Goal: Task Accomplishment & Management: Use online tool/utility

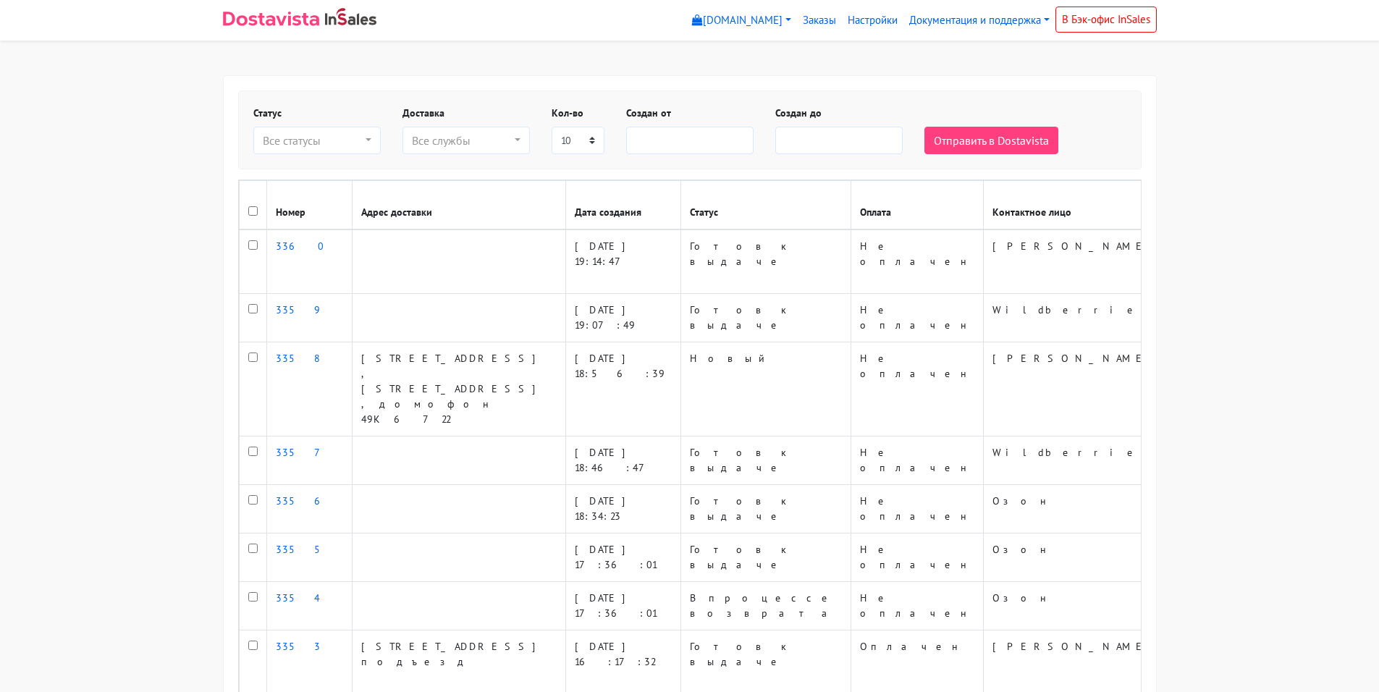
select select
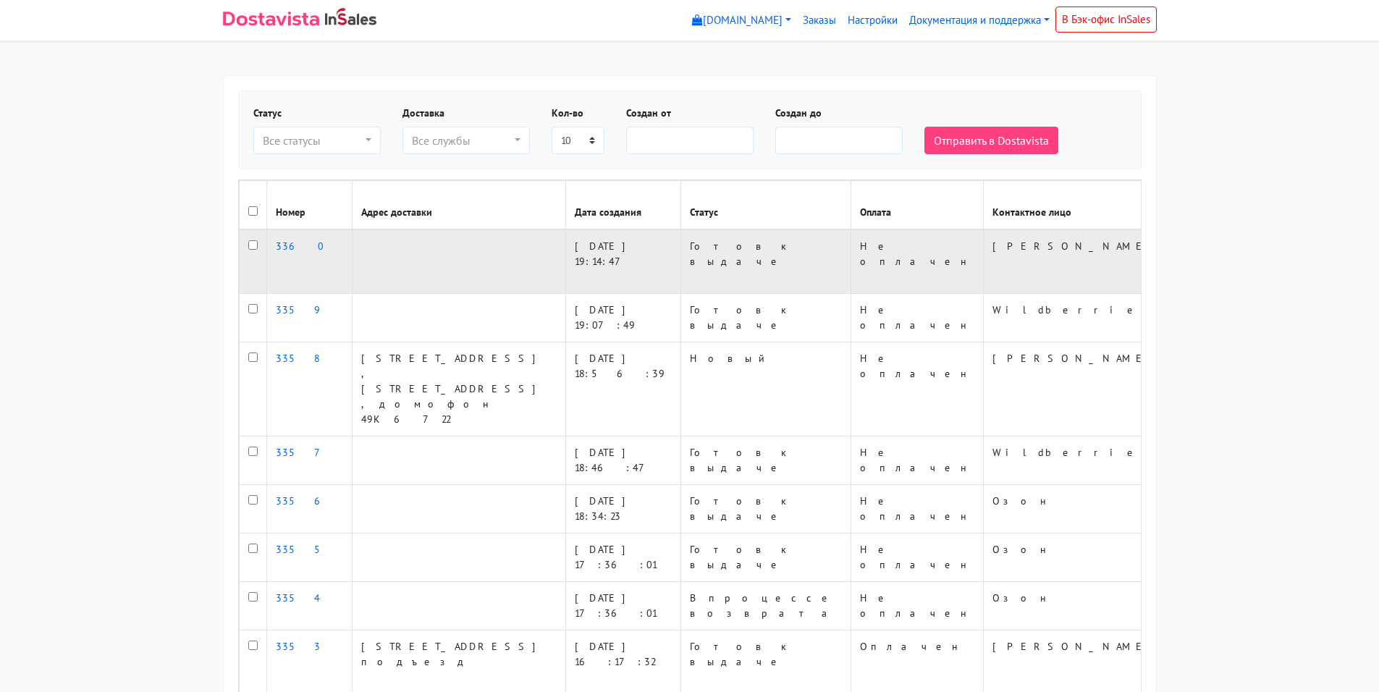
drag, startPoint x: 840, startPoint y: 283, endPoint x: 776, endPoint y: 257, distance: 68.8
click at [1172, 257] on td "Самовывоз из магазина" at bounding box center [1266, 262] width 188 height 64
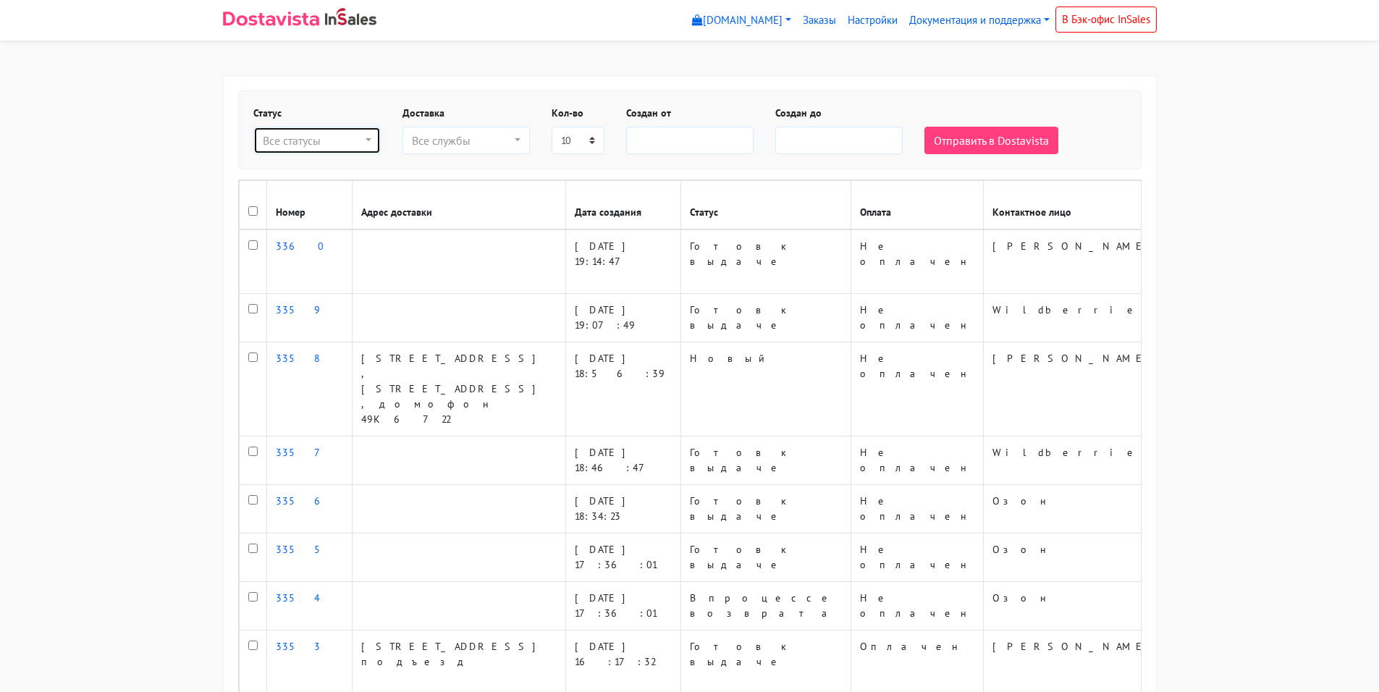
click at [298, 143] on div "Все статусы" at bounding box center [313, 140] width 100 height 17
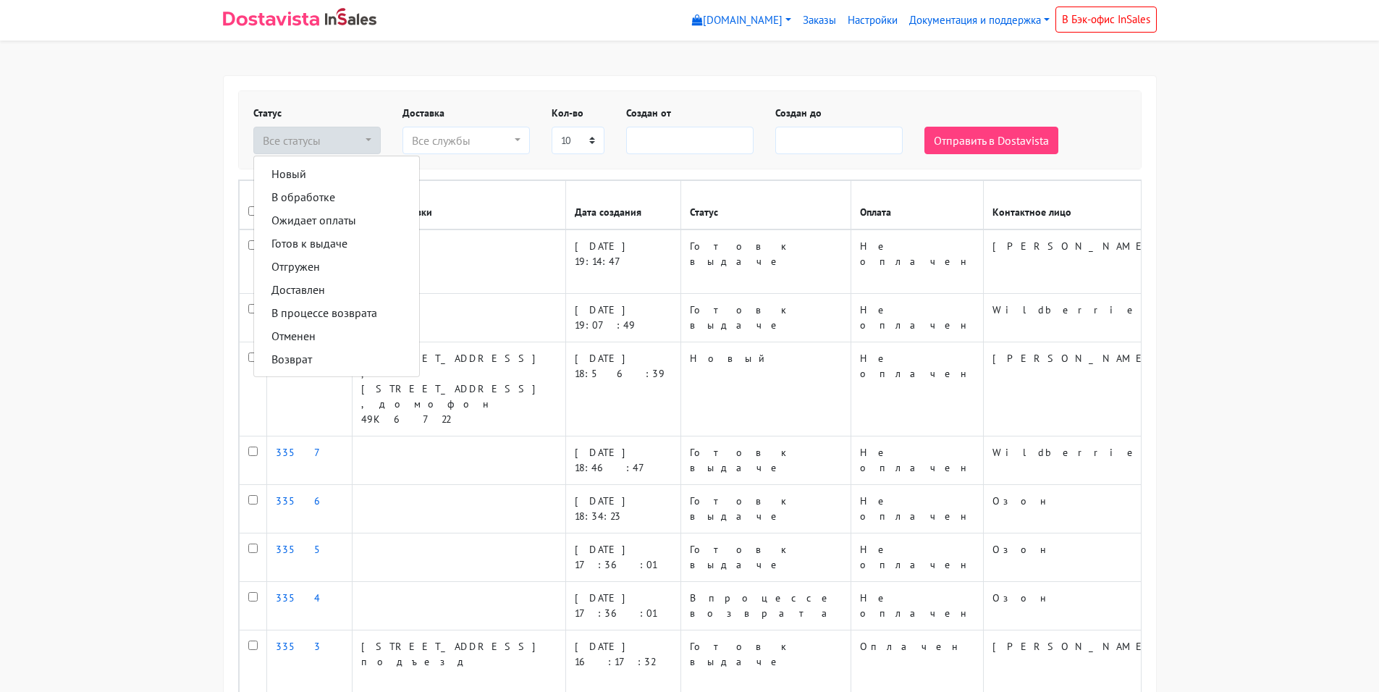
click at [152, 227] on body "myshop-clm82.myinsales.ru myshop-clm82.myinsales.ru Выйти Заказы Настройки" at bounding box center [689, 446] width 1379 height 893
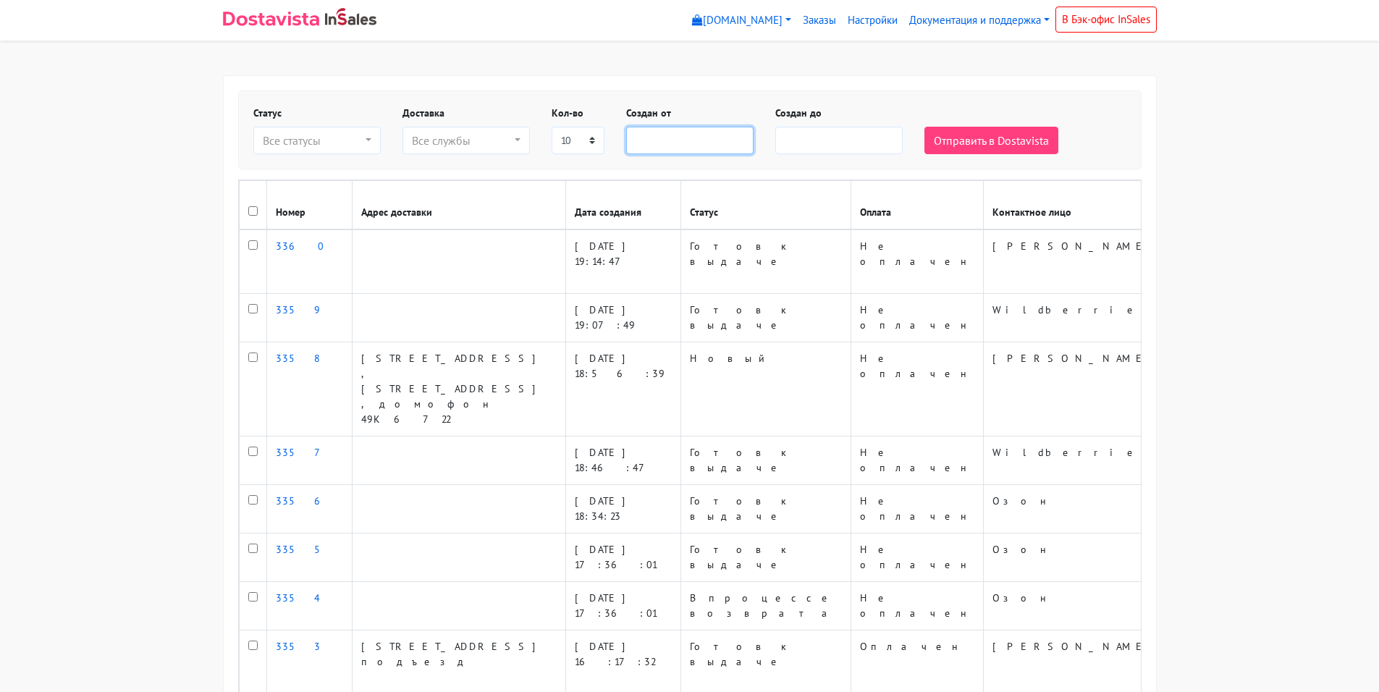
click at [669, 140] on input "text" at bounding box center [689, 141] width 127 height 28
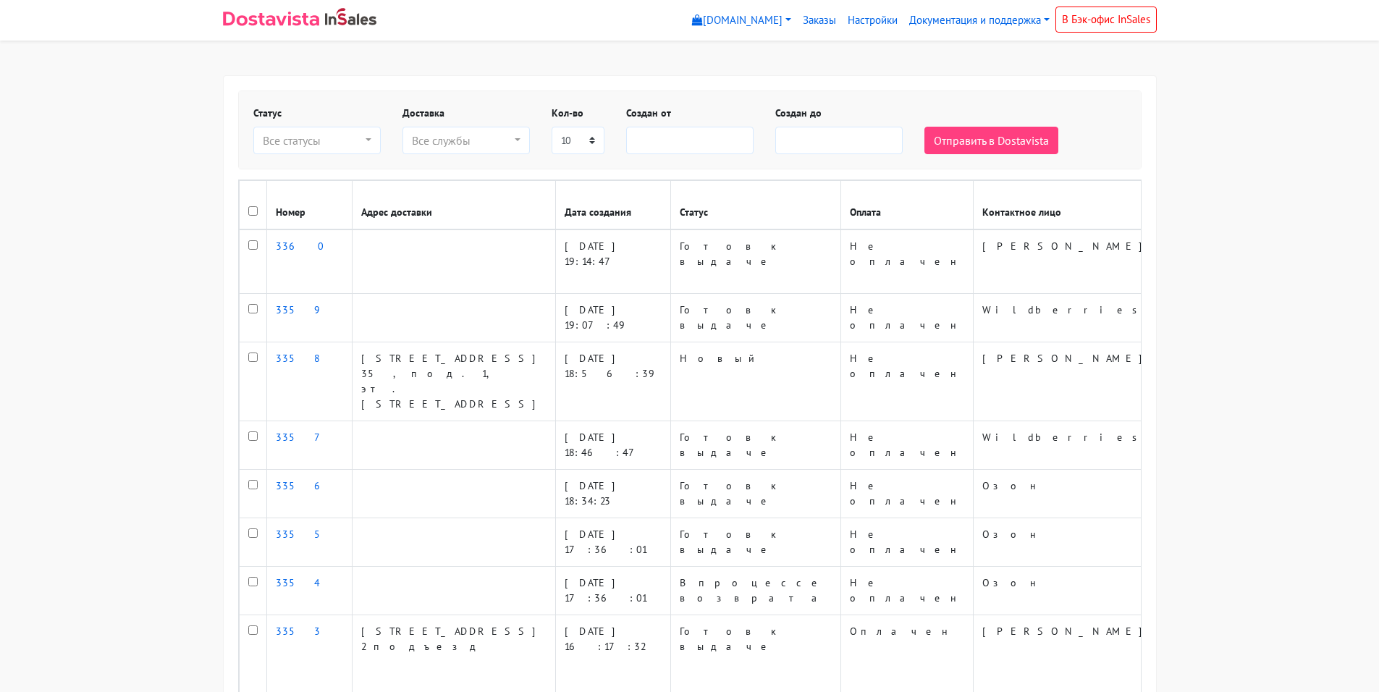
select select
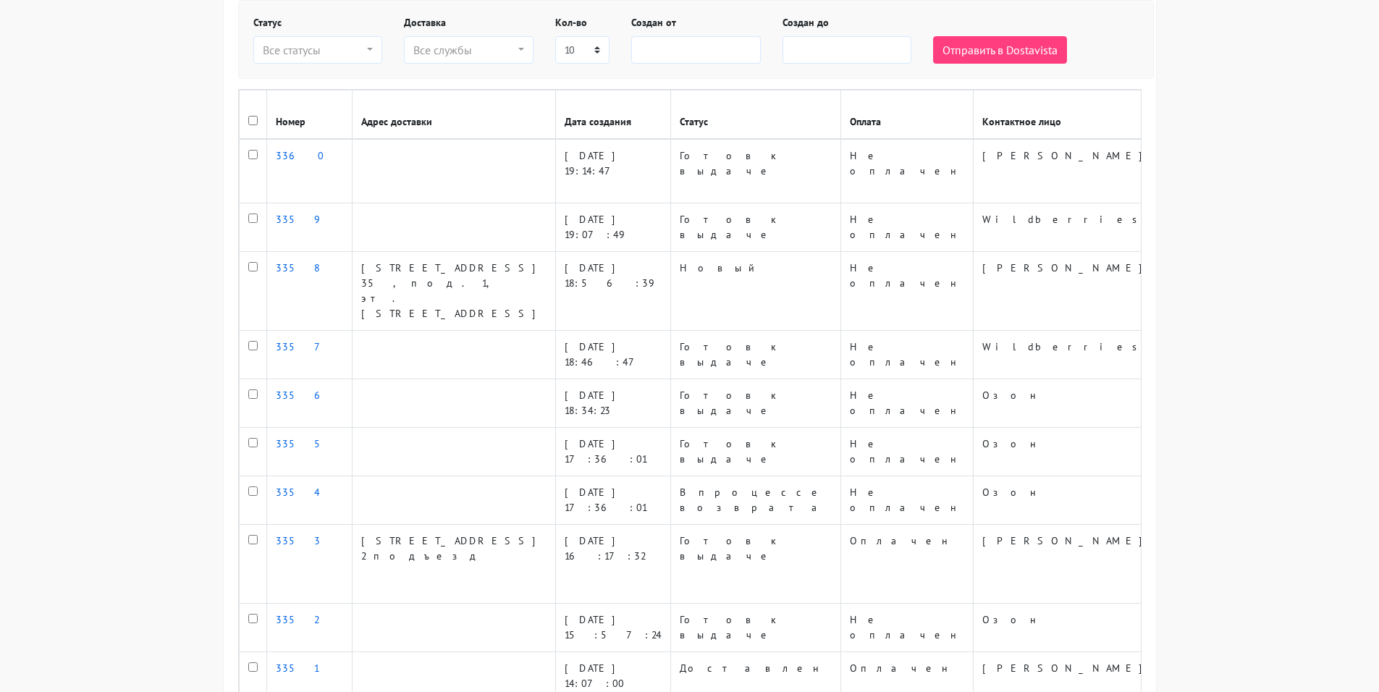
scroll to position [190, 0]
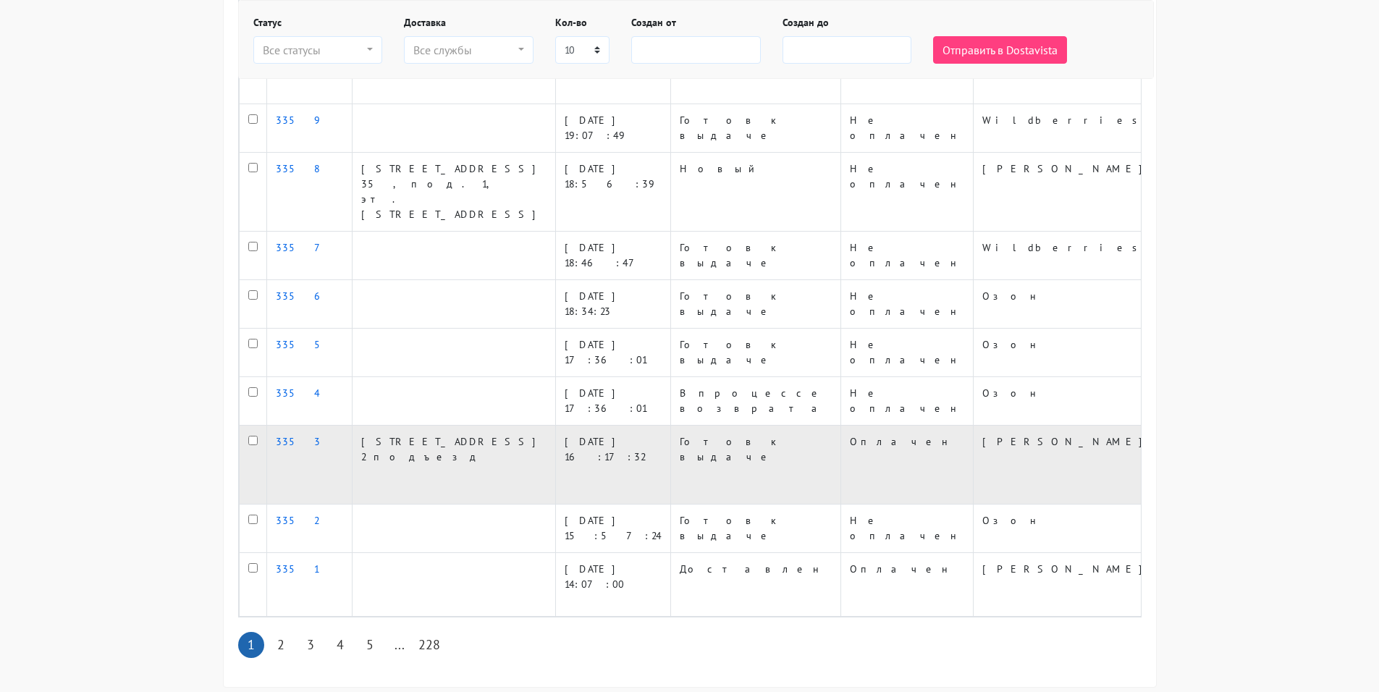
click at [255, 441] on input "checkbox" at bounding box center [252, 440] width 9 height 9
checkbox input "true"
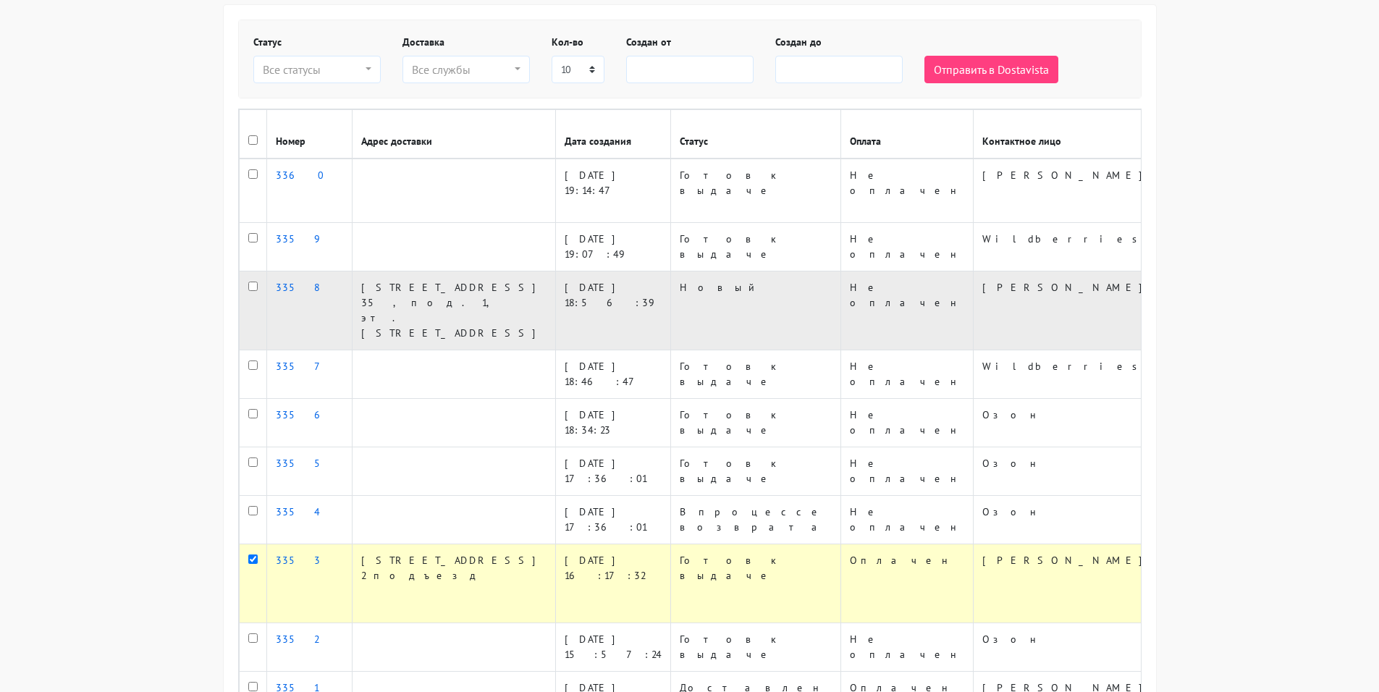
scroll to position [0, 0]
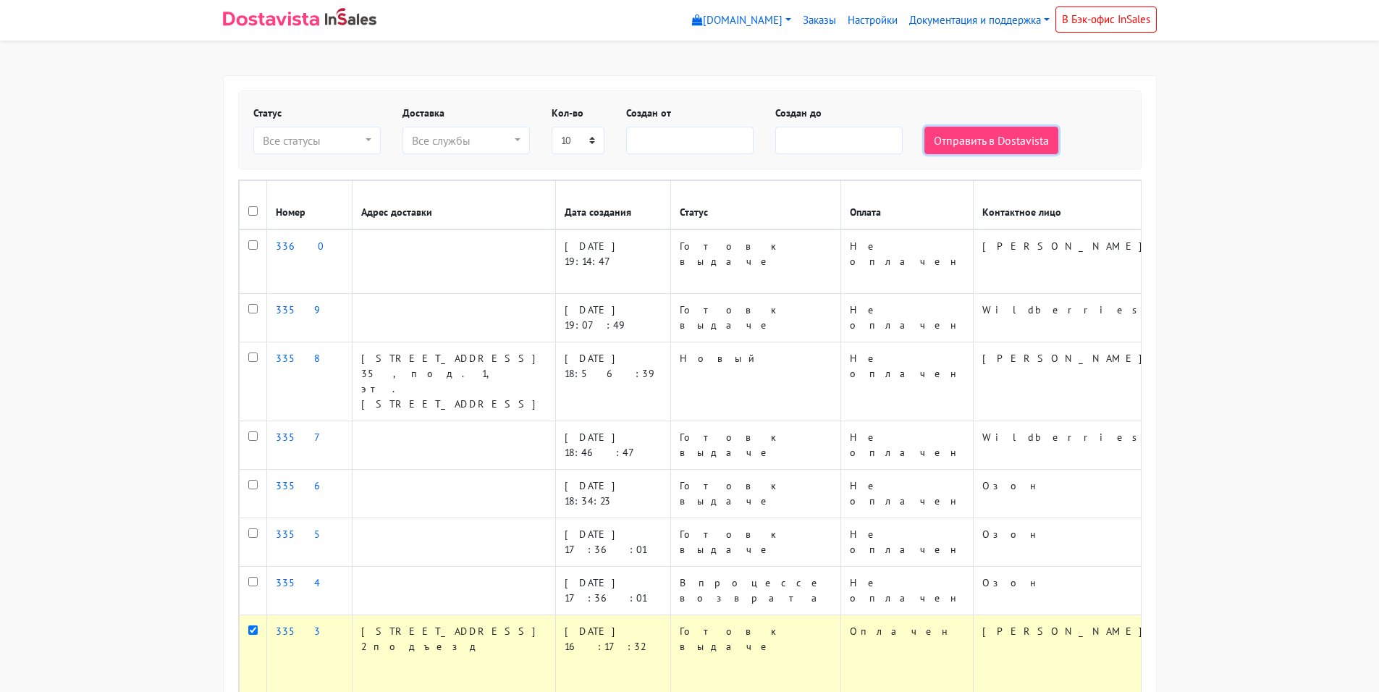
click at [955, 148] on button "Отправить в Dostavista" at bounding box center [992, 141] width 134 height 28
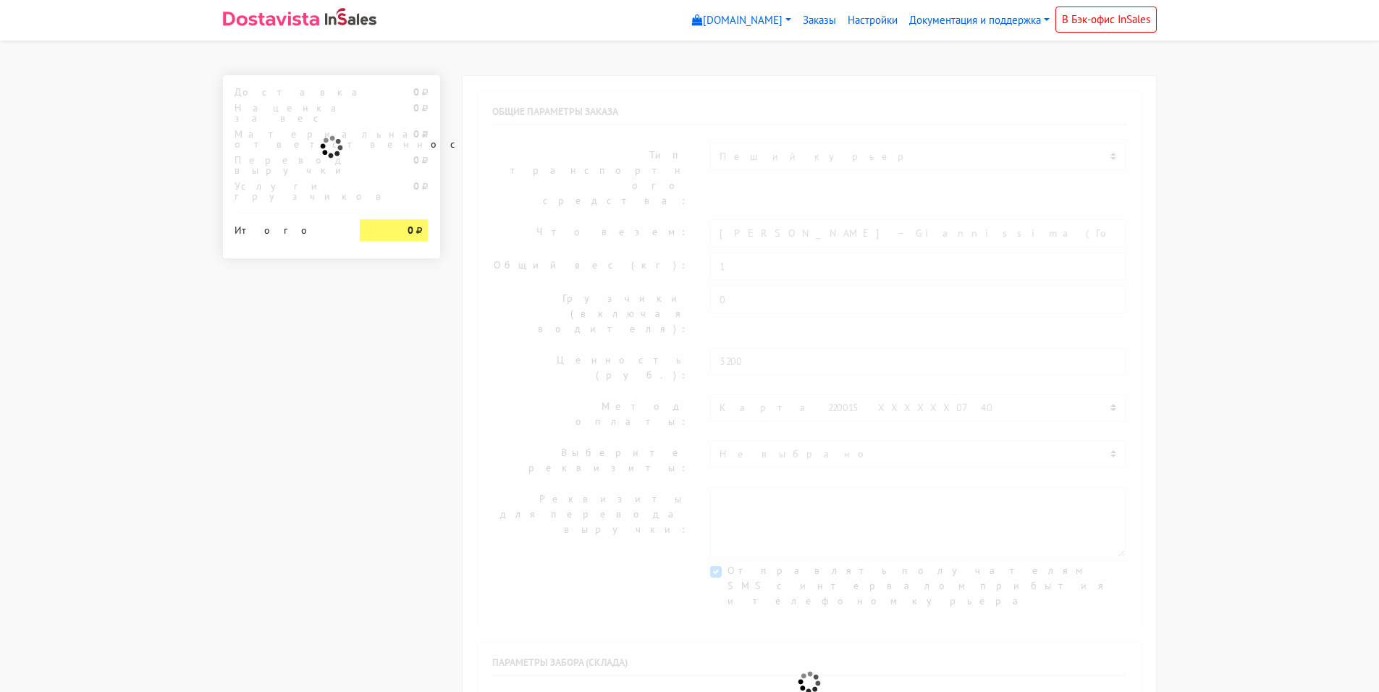
select select "11:00"
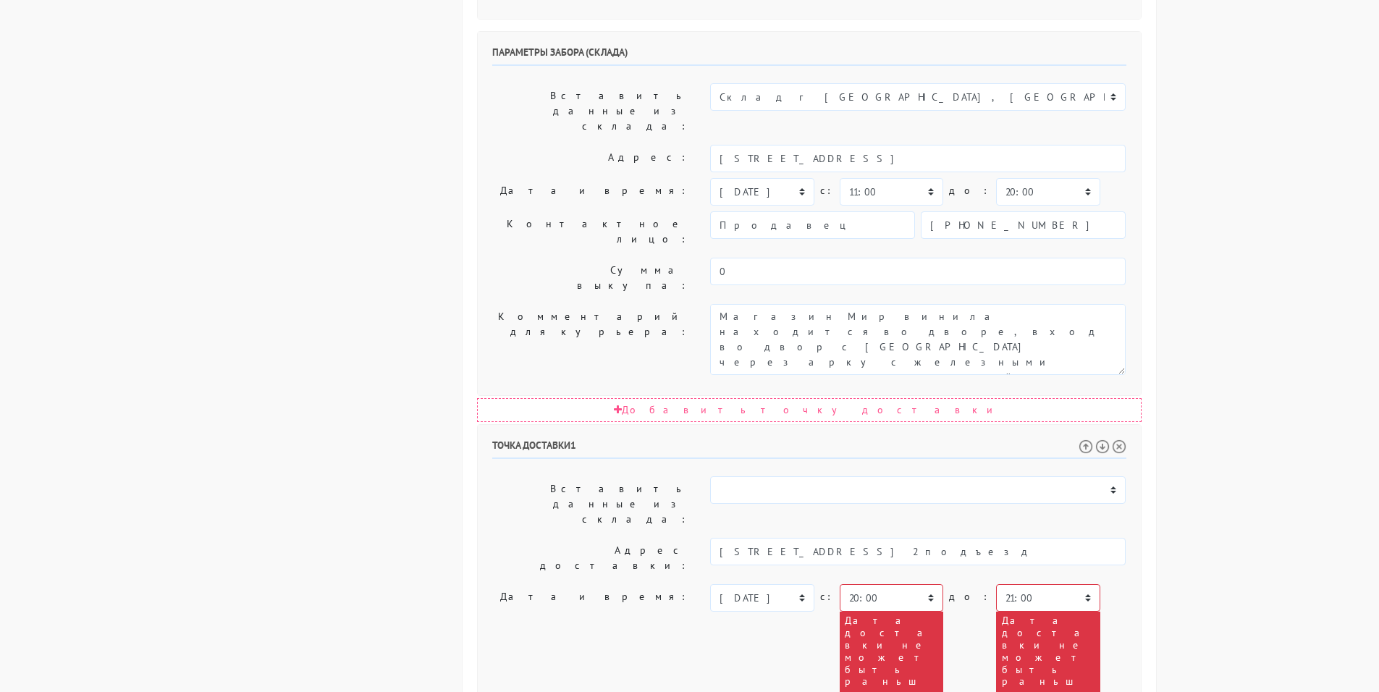
scroll to position [698, 0]
